Goal: Information Seeking & Learning: Understand process/instructions

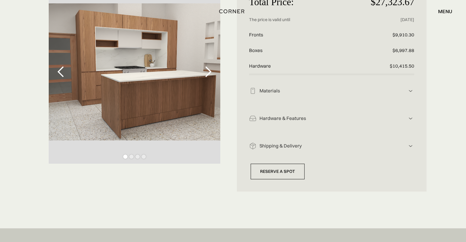
scroll to position [92, 0]
click at [292, 94] on div "Shipping & Delivery" at bounding box center [331, 91] width 151 height 6
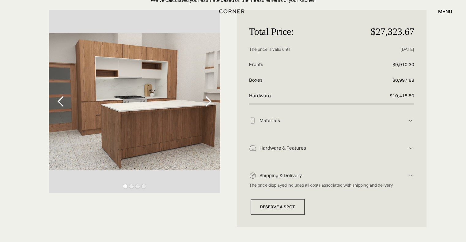
click at [282, 127] on div "Materials Wooden Fronts: HPL [MEDICAL_DATA], Arpa Boxes: engineered wood, Londo…" at bounding box center [331, 119] width 165 height 28
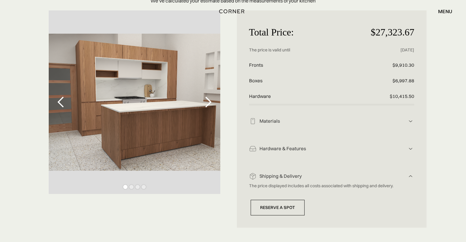
scroll to position [61, 0]
click at [294, 125] on div "Hardware & Features" at bounding box center [331, 122] width 151 height 6
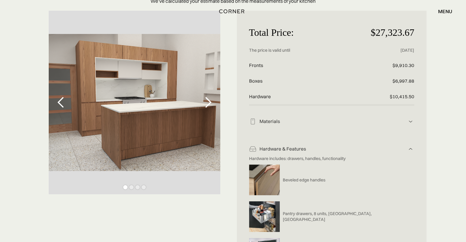
click at [297, 125] on div "Hardware & Features" at bounding box center [331, 122] width 151 height 6
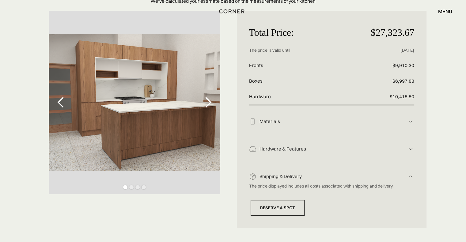
click at [297, 125] on div "Hardware & Features" at bounding box center [331, 122] width 151 height 6
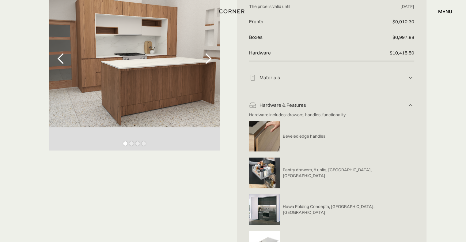
scroll to position [104, 0]
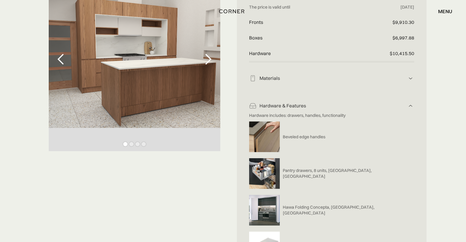
click at [285, 83] on div "Materials Wooden Fronts: HPL [MEDICAL_DATA], Arpa Boxes: engineered wood, Londo…" at bounding box center [331, 77] width 165 height 28
click at [285, 81] on div "Materials" at bounding box center [331, 78] width 151 height 6
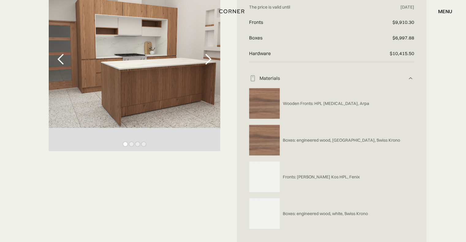
click at [285, 81] on div "Materials" at bounding box center [331, 78] width 151 height 6
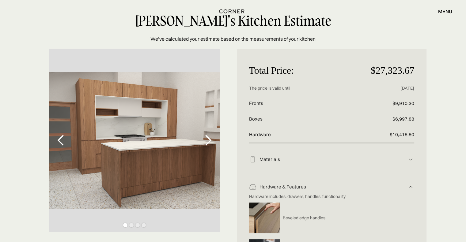
scroll to position [0, 0]
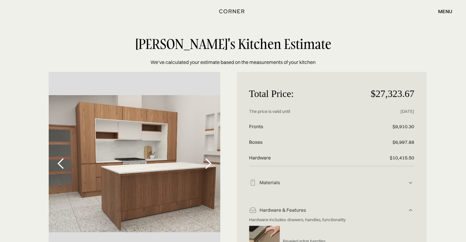
click at [411, 187] on img at bounding box center [410, 182] width 7 height 7
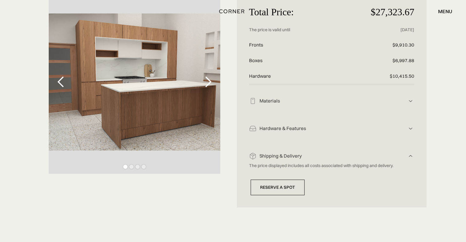
scroll to position [89, 0]
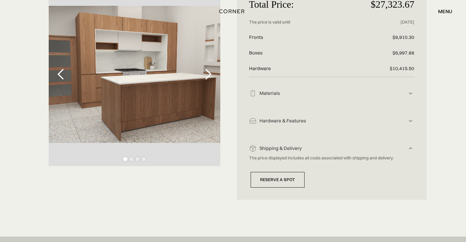
click at [411, 97] on img at bounding box center [410, 93] width 7 height 7
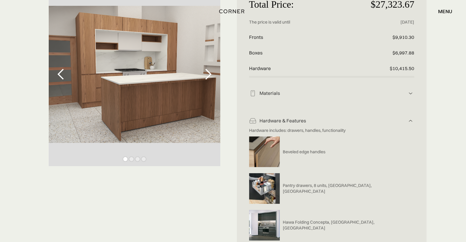
click at [411, 97] on img at bounding box center [410, 93] width 7 height 7
